Goal: Task Accomplishment & Management: Complete application form

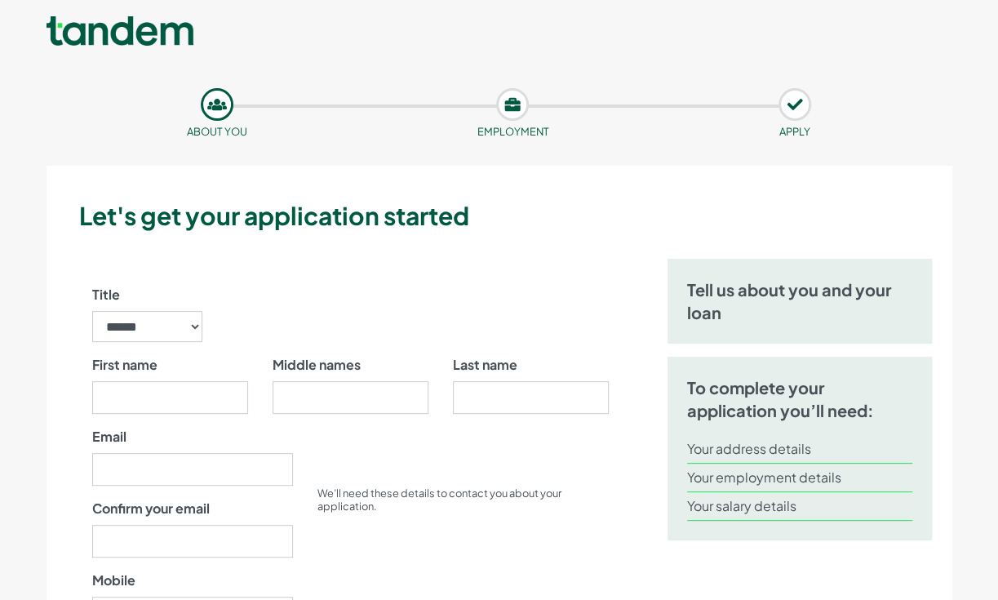
click at [110, 32] on link at bounding box center [120, 32] width 147 height 33
click at [57, 33] on link at bounding box center [120, 32] width 147 height 33
